Goal: Information Seeking & Learning: Learn about a topic

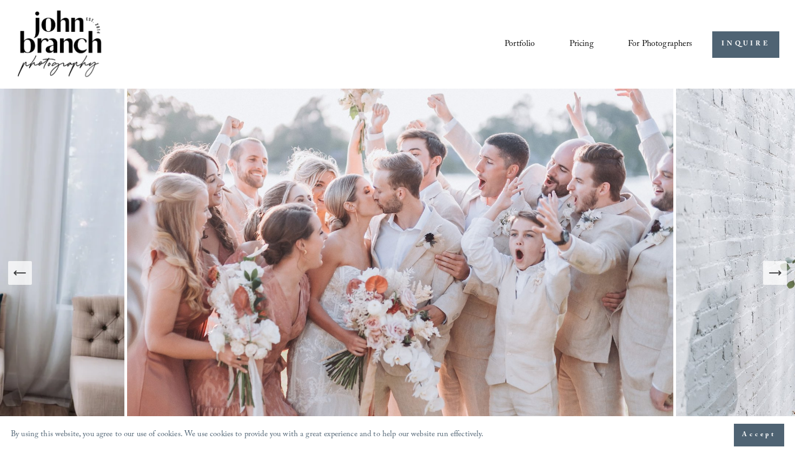
drag, startPoint x: 583, startPoint y: 3, endPoint x: 526, endPoint y: 48, distance: 72.1
click at [526, 48] on link "Portfolio" at bounding box center [520, 44] width 30 height 18
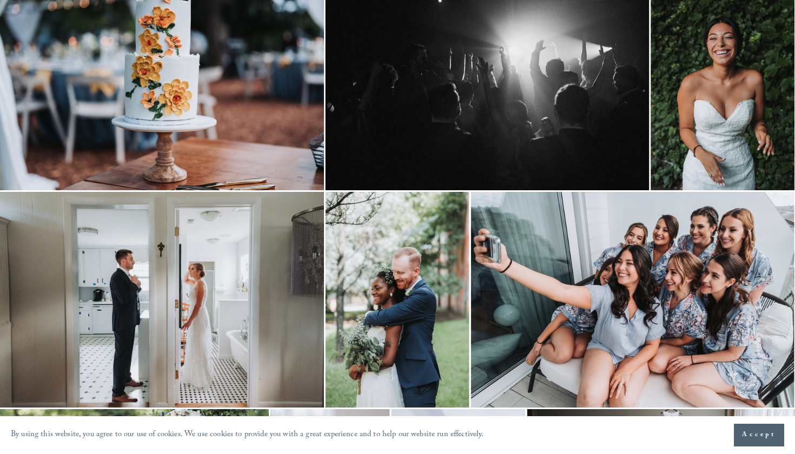
scroll to position [340, 0]
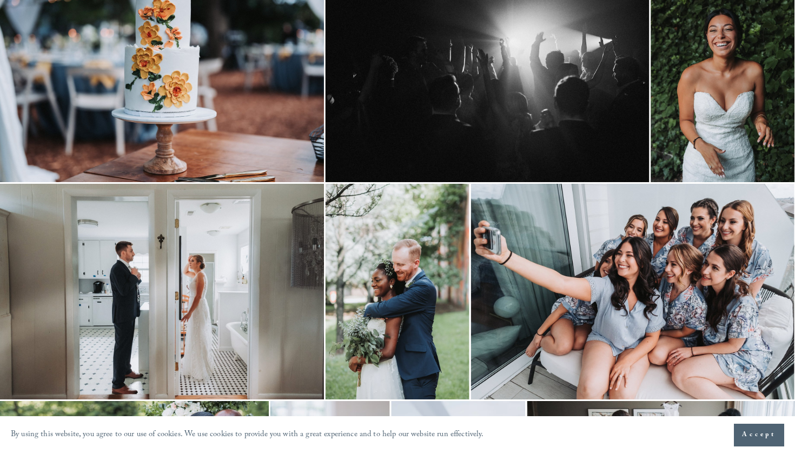
click at [762, 72] on img at bounding box center [723, 74] width 144 height 216
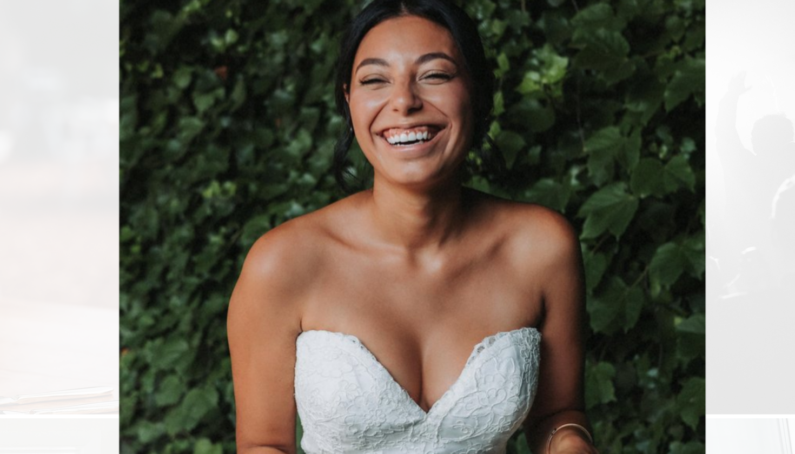
click at [24, 55] on div "Gallery" at bounding box center [211, 227] width 374 height 385
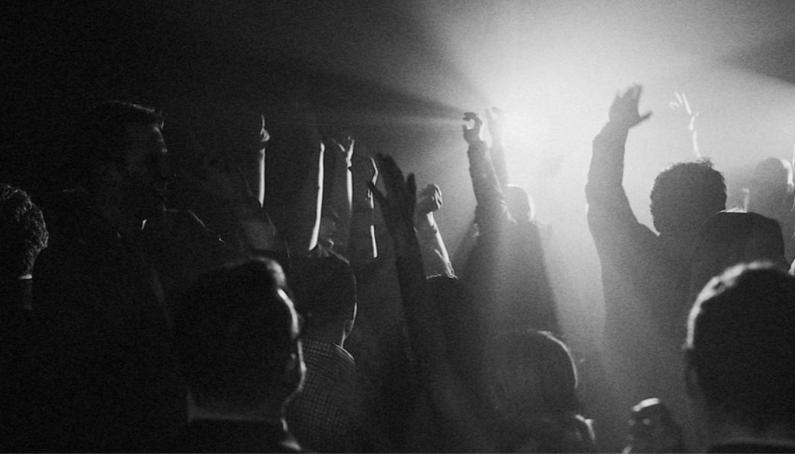
click at [55, 102] on div "Gallery" at bounding box center [211, 227] width 374 height 385
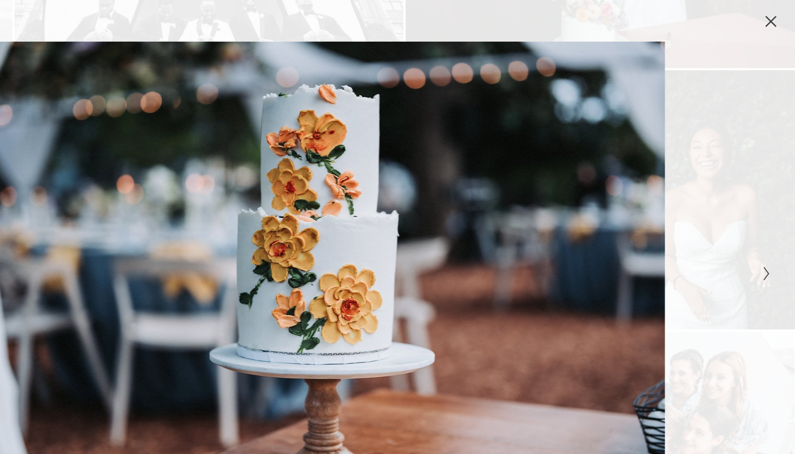
scroll to position [209, 0]
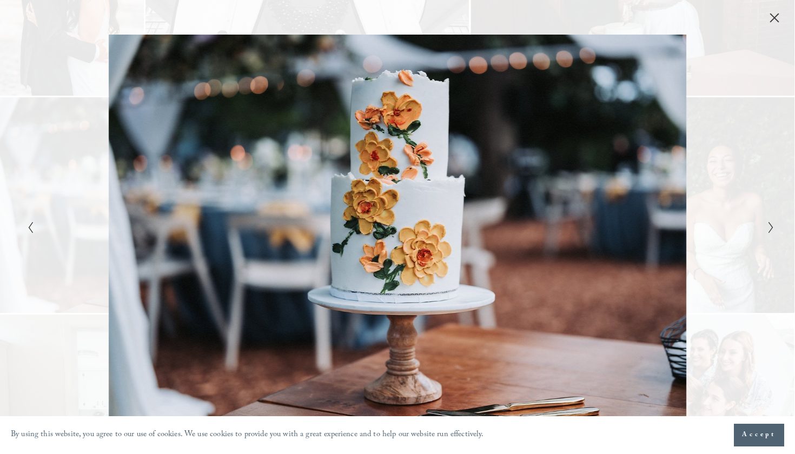
click at [32, 224] on icon "Previous Slide" at bounding box center [30, 227] width 7 height 13
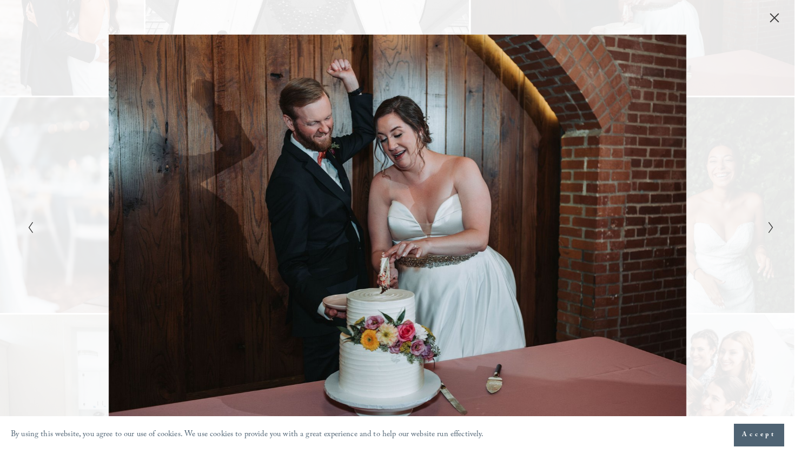
click at [32, 224] on icon "Previous Slide" at bounding box center [30, 227] width 7 height 13
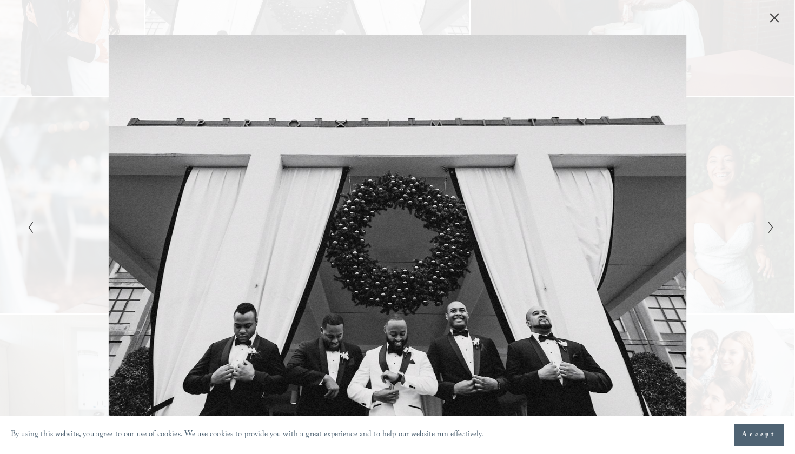
click at [32, 224] on icon "Previous Slide" at bounding box center [30, 227] width 7 height 13
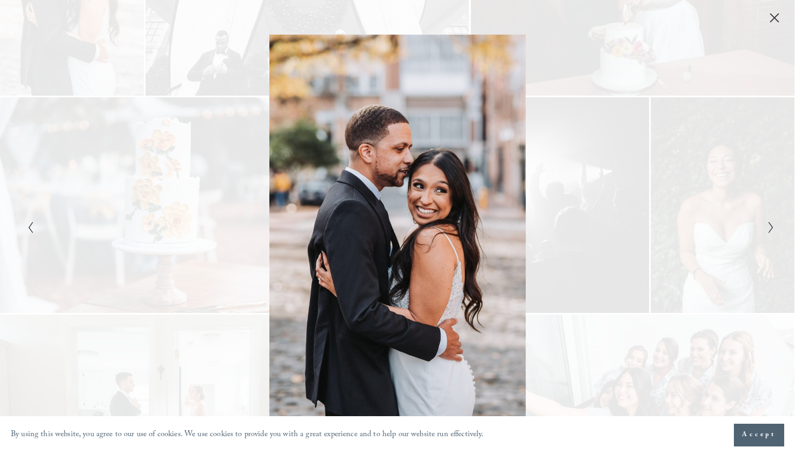
click at [766, 226] on button "Next Slide" at bounding box center [767, 227] width 7 height 13
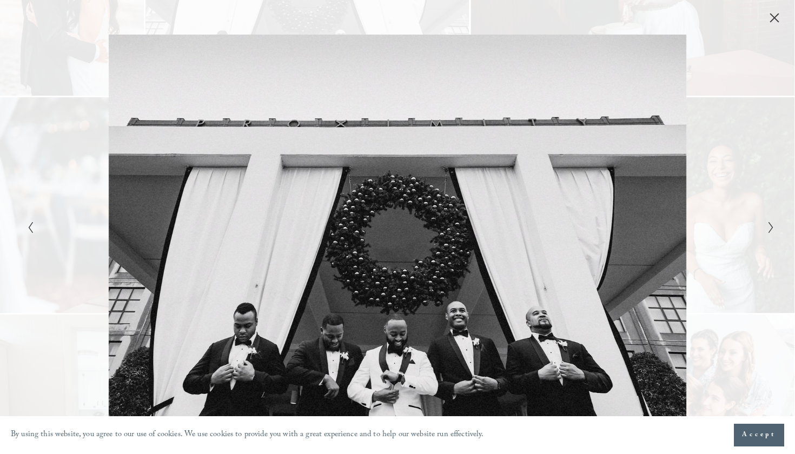
click at [766, 226] on button "Next Slide" at bounding box center [767, 227] width 7 height 13
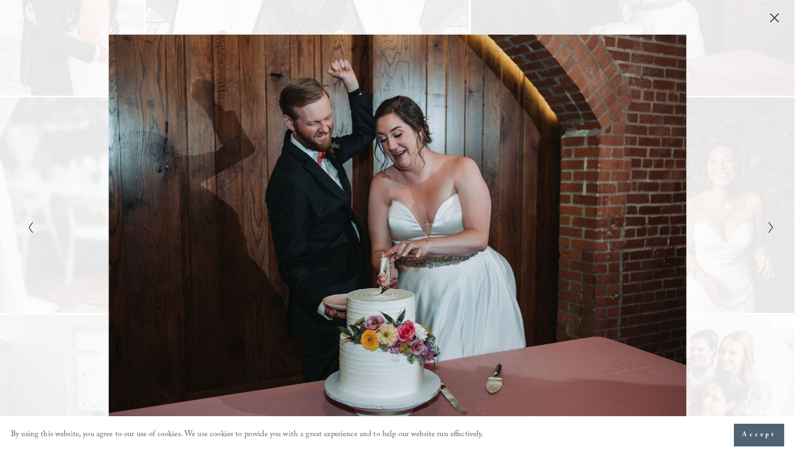
click at [766, 226] on button "Next Slide" at bounding box center [767, 227] width 7 height 13
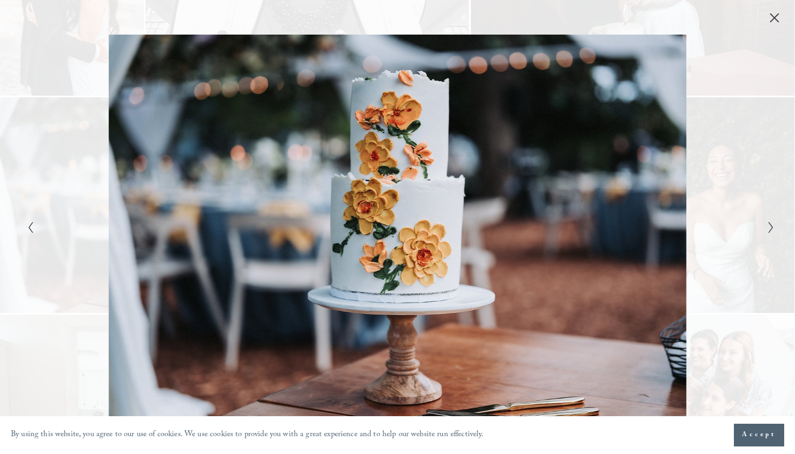
click at [766, 226] on button "Next Slide" at bounding box center [767, 227] width 7 height 13
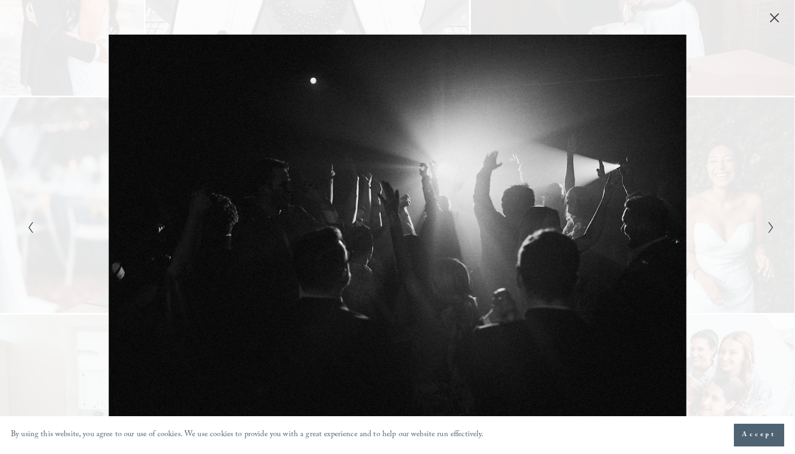
click at [766, 226] on button "Next Slide" at bounding box center [767, 227] width 7 height 13
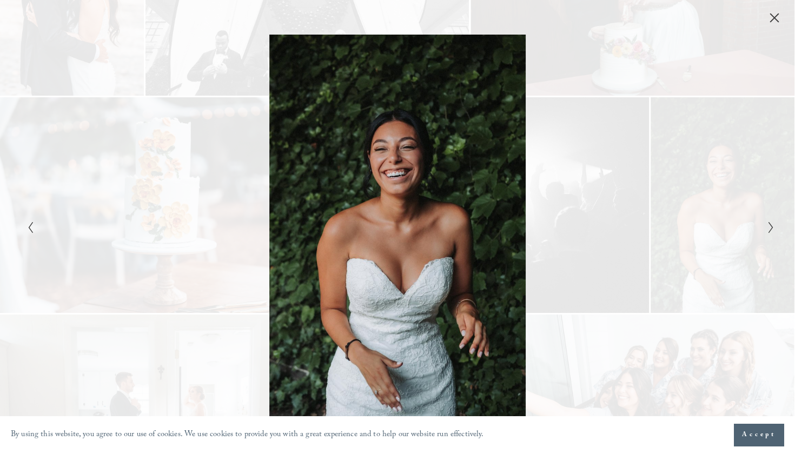
click at [766, 226] on button "Next Slide" at bounding box center [767, 227] width 7 height 13
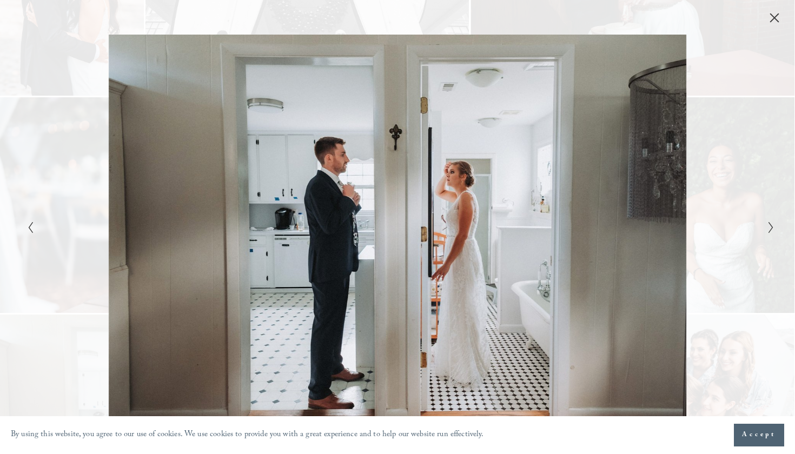
click at [766, 226] on button "Next Slide" at bounding box center [767, 227] width 7 height 13
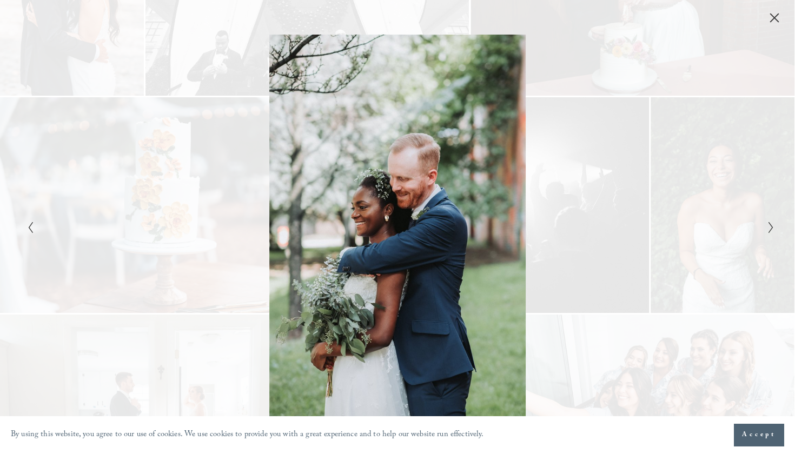
click at [766, 226] on button "Next Slide" at bounding box center [767, 227] width 7 height 13
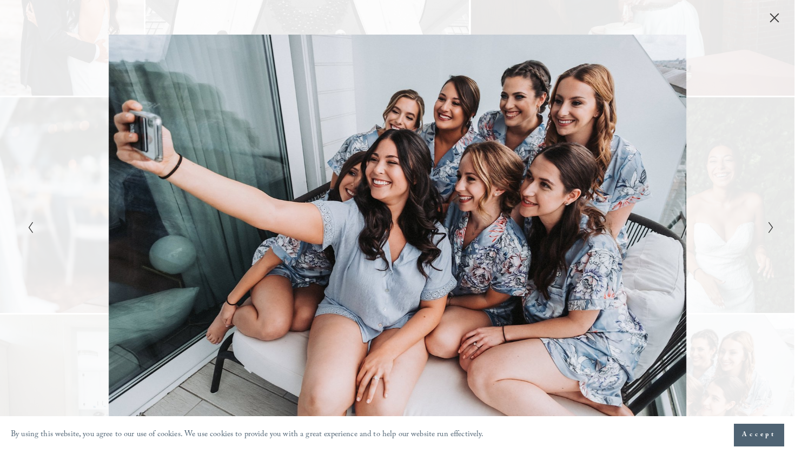
click at [766, 226] on button "Next Slide" at bounding box center [767, 227] width 7 height 13
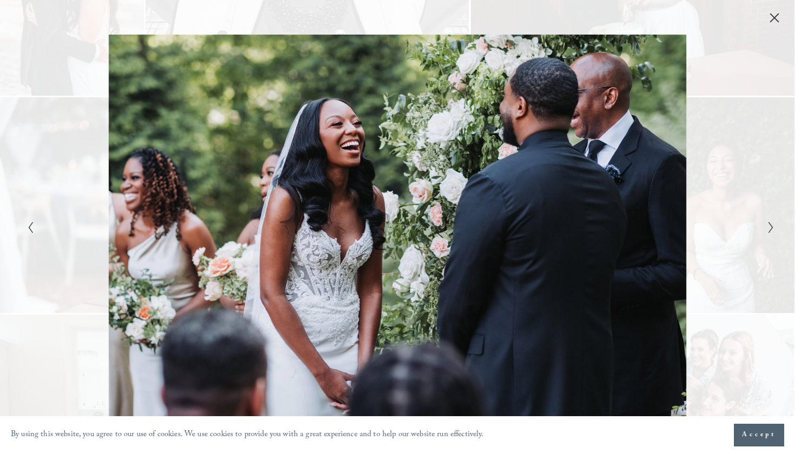
click at [773, 17] on icon "Close" at bounding box center [774, 18] width 9 height 9
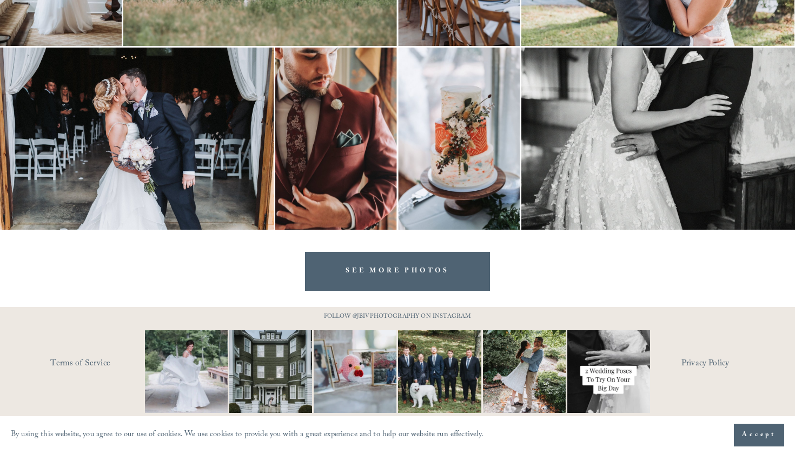
scroll to position [3084, 0]
click at [425, 276] on link "SEE MORE PHOTOS" at bounding box center [397, 271] width 185 height 38
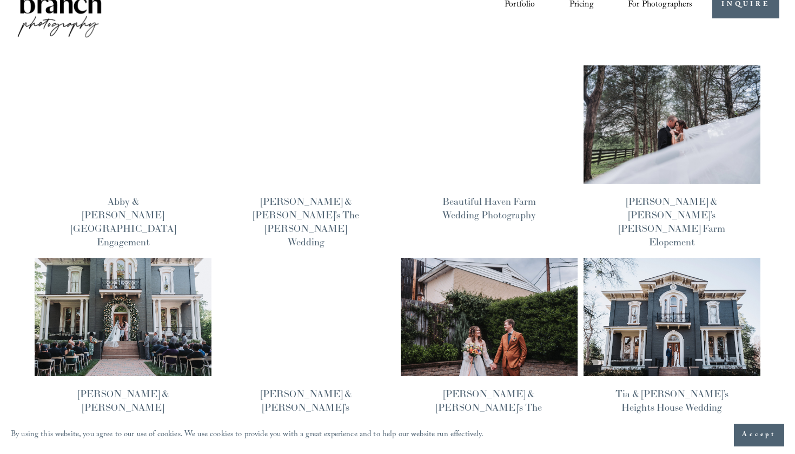
scroll to position [43, 0]
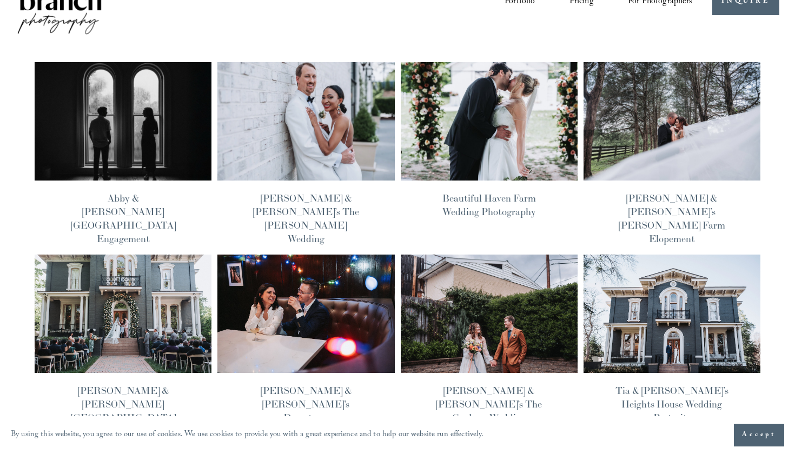
click at [127, 82] on img at bounding box center [123, 122] width 178 height 120
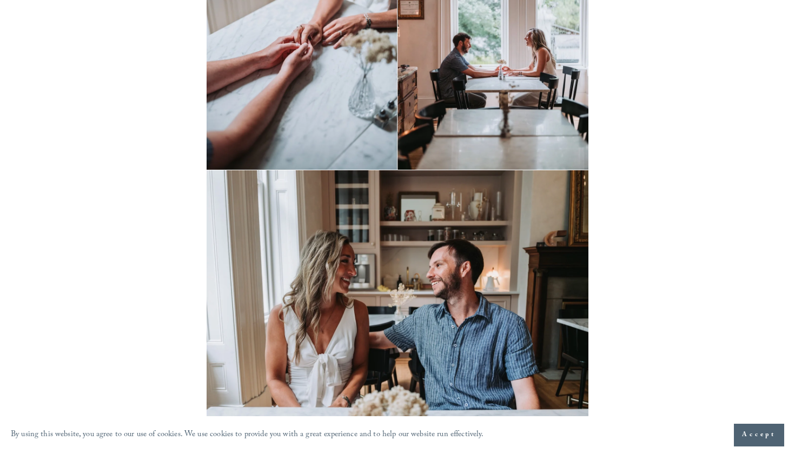
scroll to position [244, 0]
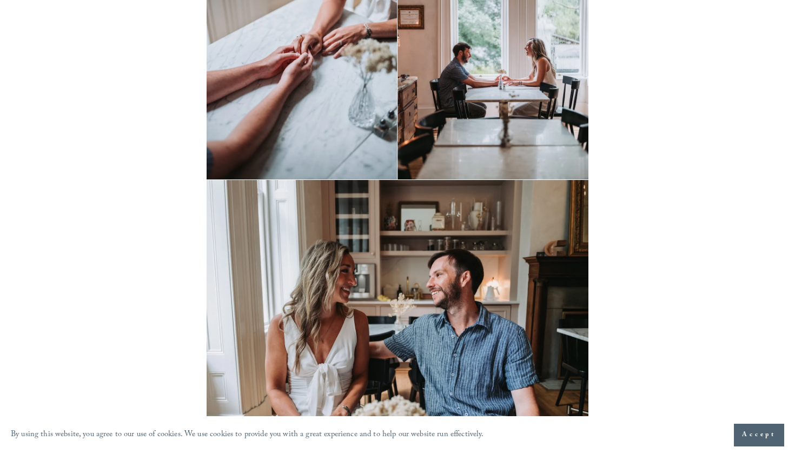
click at [513, 77] on img at bounding box center [398, 53] width 382 height 254
click at [500, 112] on img at bounding box center [398, 53] width 382 height 254
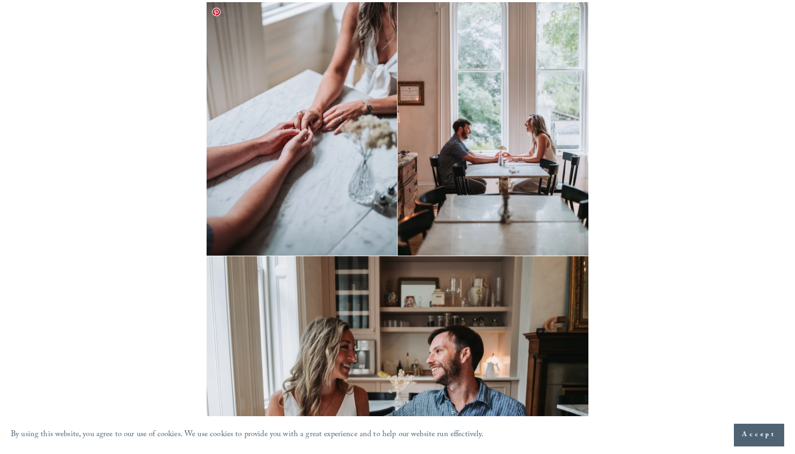
scroll to position [167, 0]
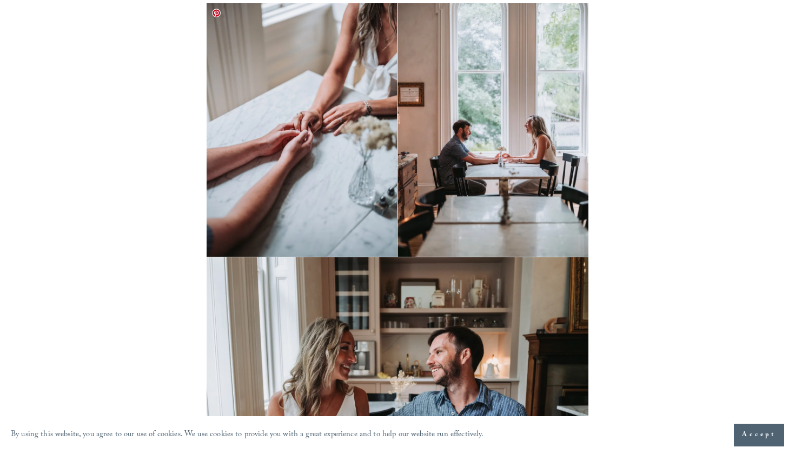
click at [433, 114] on img at bounding box center [398, 130] width 382 height 254
click at [342, 123] on img at bounding box center [398, 130] width 382 height 254
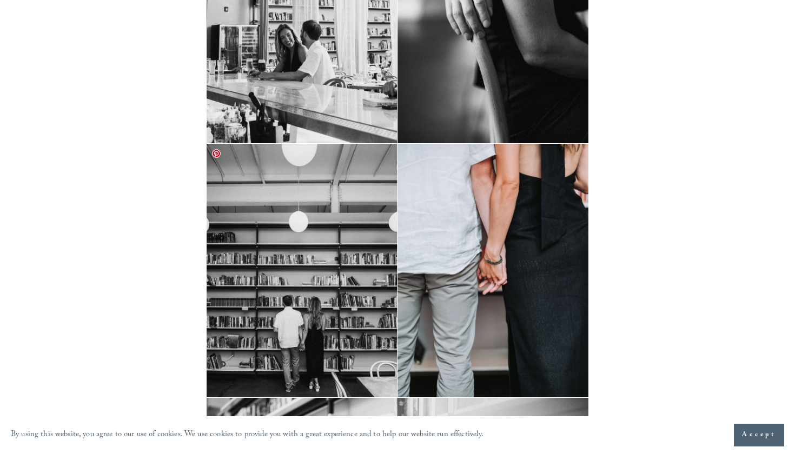
scroll to position [4382, 0]
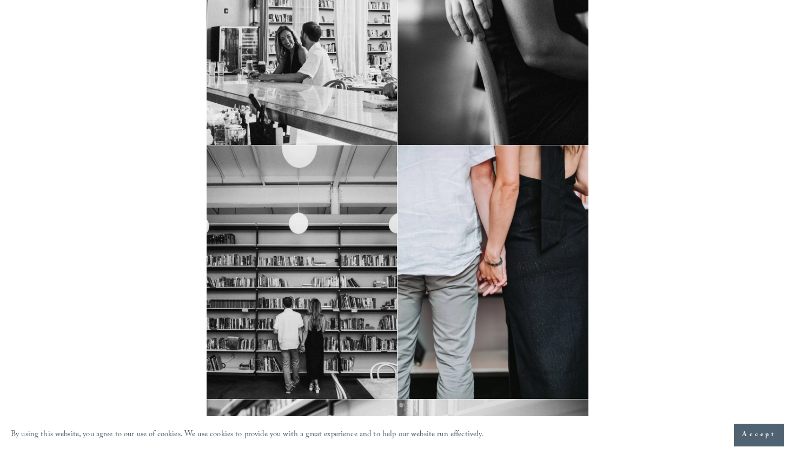
click at [290, 103] on img at bounding box center [398, 18] width 382 height 254
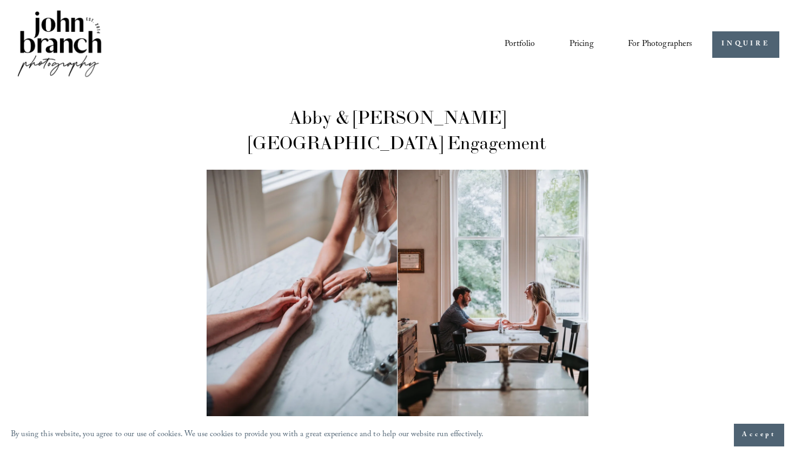
scroll to position [0, 0]
click at [578, 43] on link "Pricing" at bounding box center [582, 44] width 24 height 18
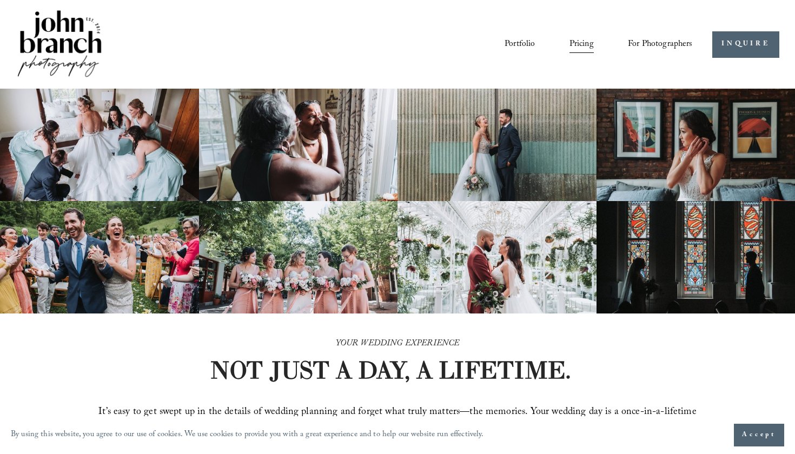
click at [287, 75] on div "Portfolio Pricing For Photographers Presets Education Courses" at bounding box center [354, 44] width 677 height 73
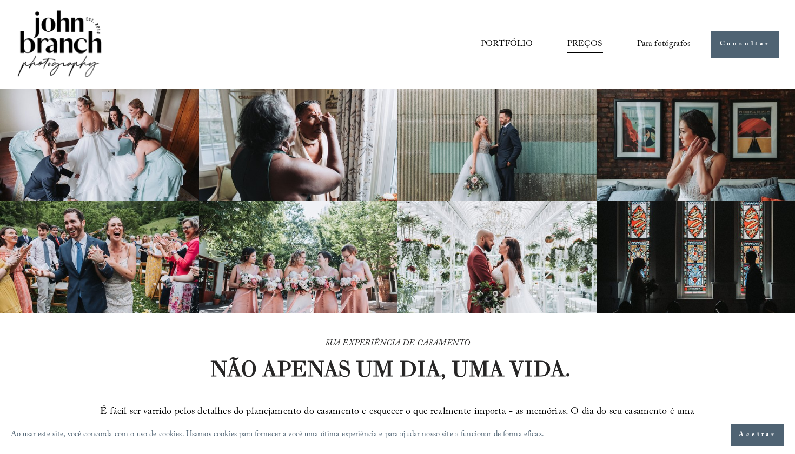
click at [270, 50] on div "PORTFÓLIO PREÇOS Para fotógrafos Presets Education Courses Blog" at bounding box center [406, 44] width 567 height 18
click at [83, 37] on img at bounding box center [60, 44] width 88 height 73
click at [83, 49] on img at bounding box center [60, 44] width 88 height 73
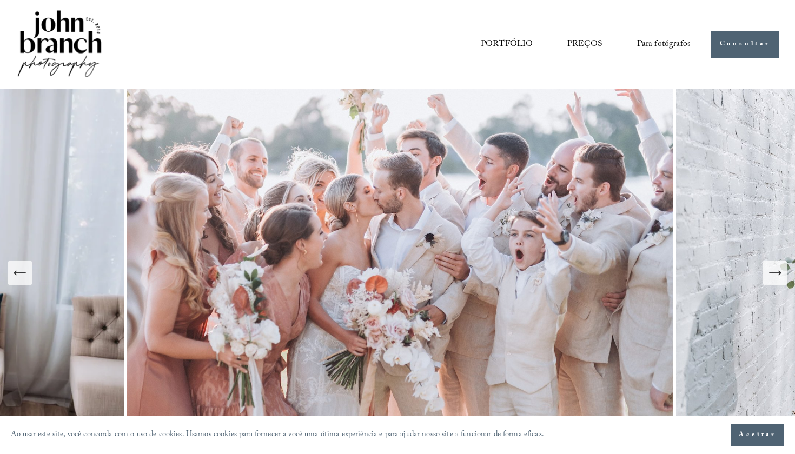
click at [80, 46] on img at bounding box center [60, 44] width 88 height 73
click at [65, 28] on img at bounding box center [60, 44] width 88 height 73
click at [78, 40] on img at bounding box center [60, 44] width 88 height 73
click at [501, 39] on link "PORTFÓLIO" at bounding box center [507, 44] width 52 height 18
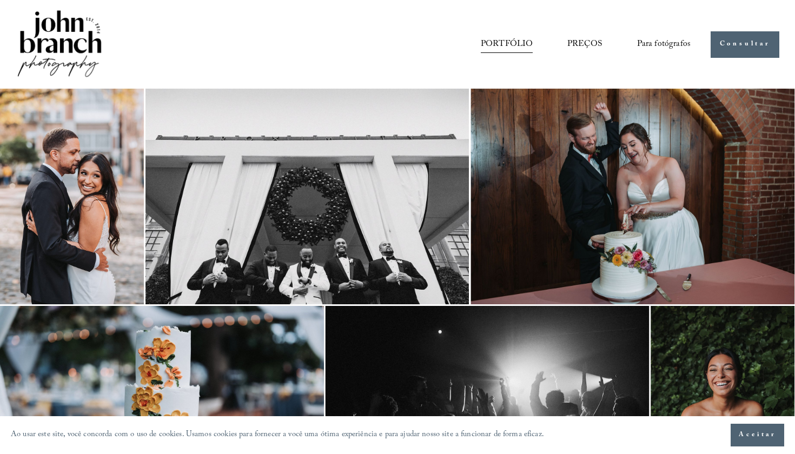
click at [668, 194] on img at bounding box center [633, 197] width 324 height 216
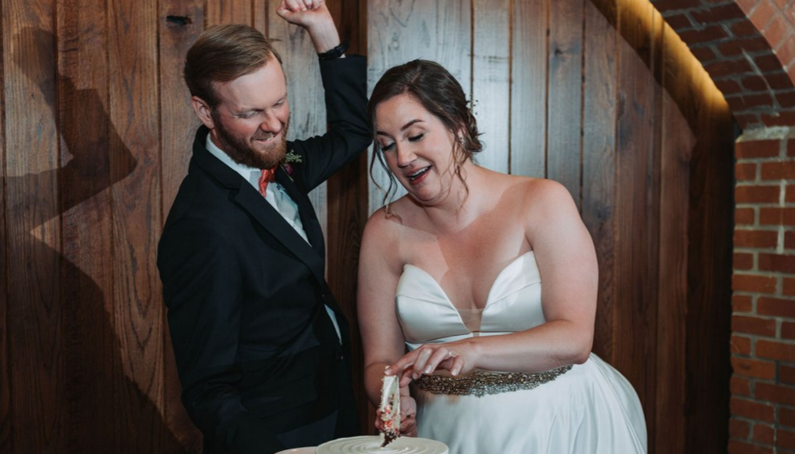
scroll to position [18, 0]
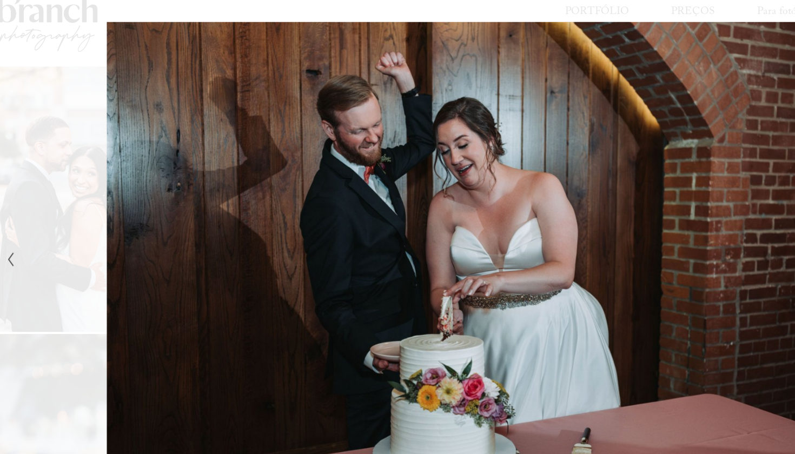
click at [454, 81] on div "galeria" at bounding box center [585, 227] width 374 height 385
